Goal: Find specific page/section: Find specific page/section

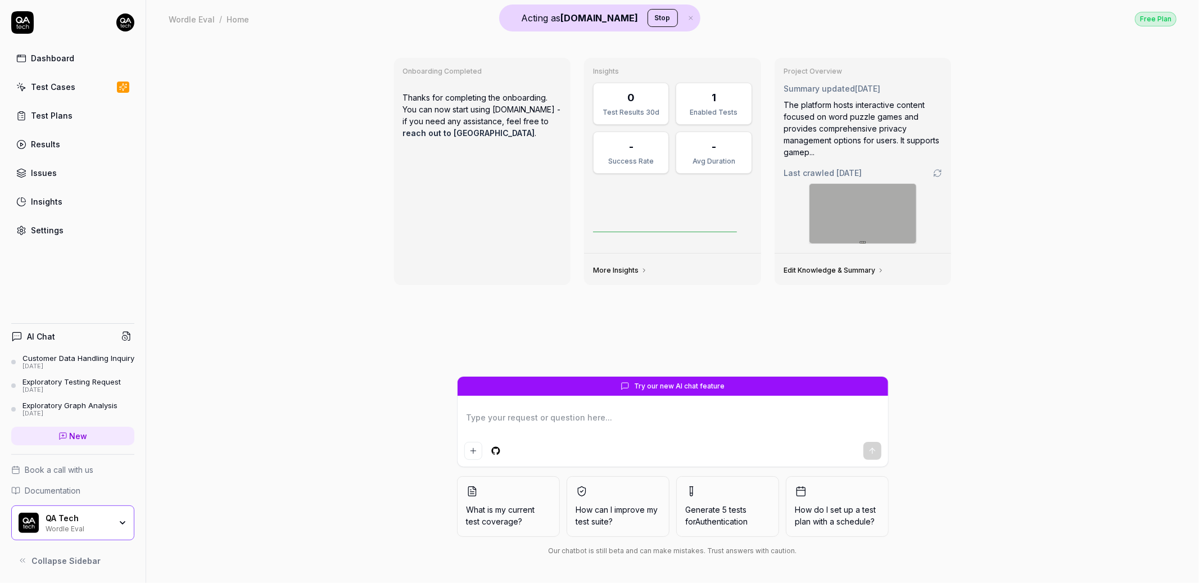
click at [94, 51] on link "Dashboard" at bounding box center [72, 58] width 123 height 22
click at [133, 22] on html "Acting as QA.tech Stop Dashboard Test Cases Test Plans Results Issues Insights …" at bounding box center [599, 291] width 1199 height 583
type textarea "*"
click at [161, 49] on html "Acting as QA.tech Stop Dashboard Test Cases Test Plans Results Issues Insights …" at bounding box center [599, 291] width 1199 height 583
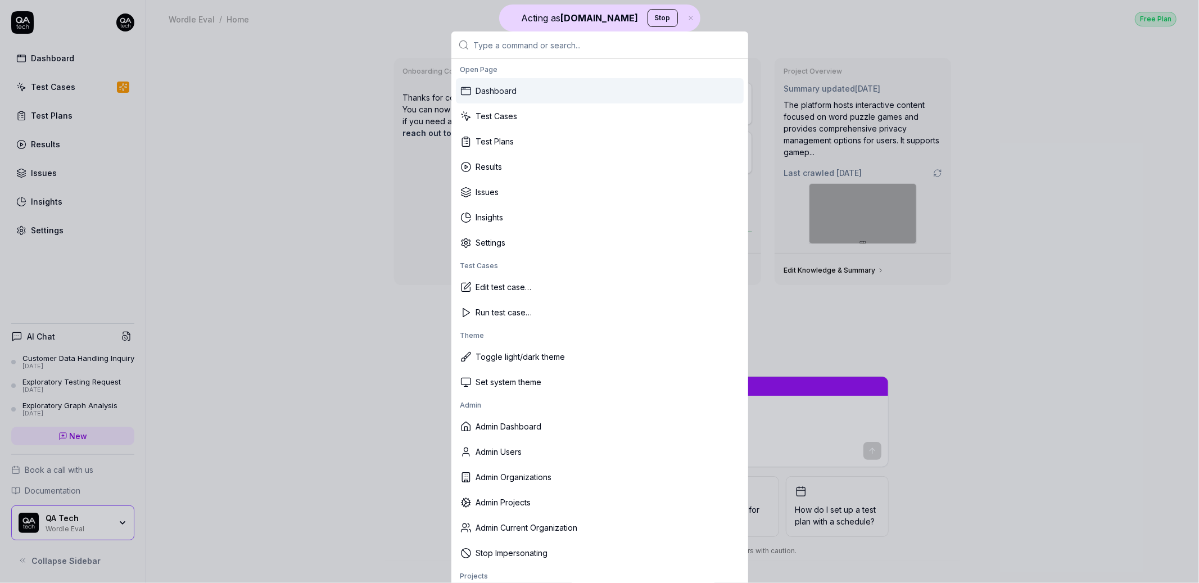
type textarea "*"
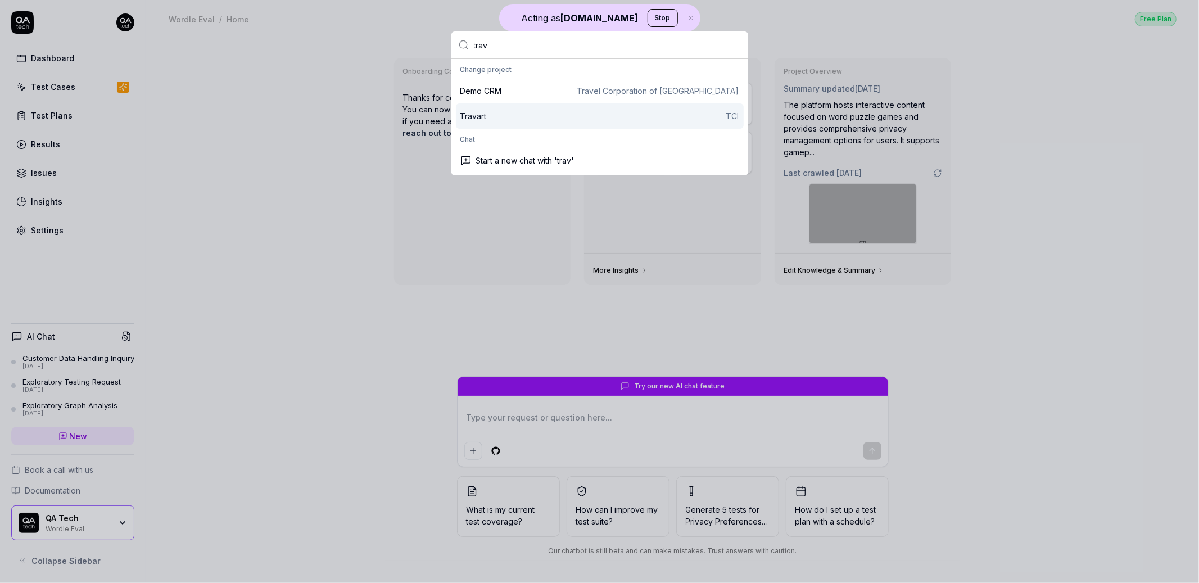
type input "trav"
click at [492, 110] on div "Travart TCI" at bounding box center [599, 116] width 279 height 12
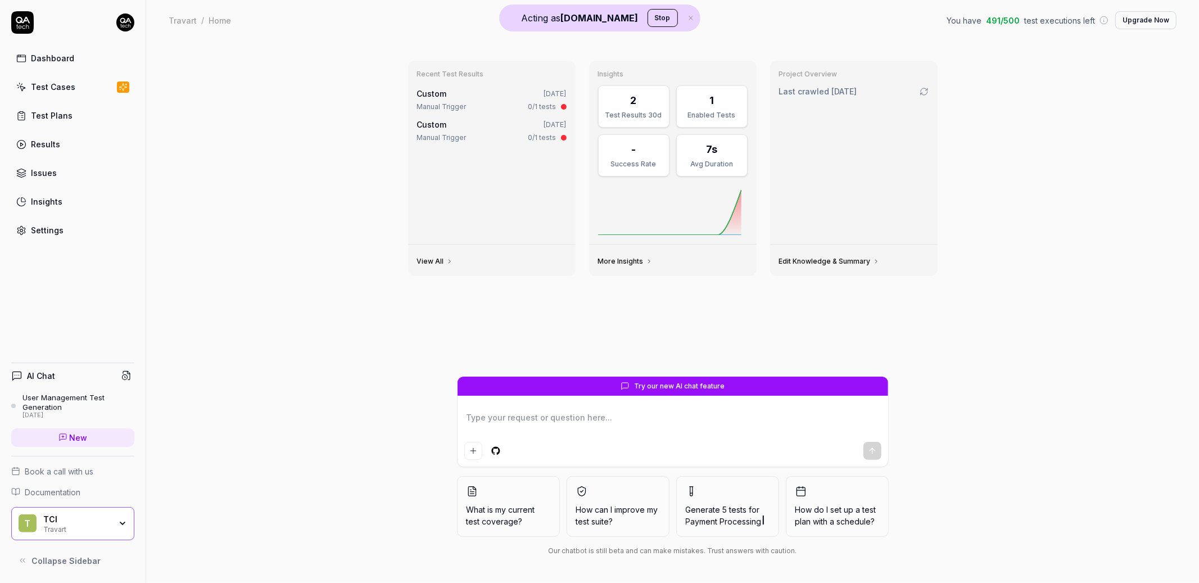
type textarea "*"
